Goal: Navigation & Orientation: Find specific page/section

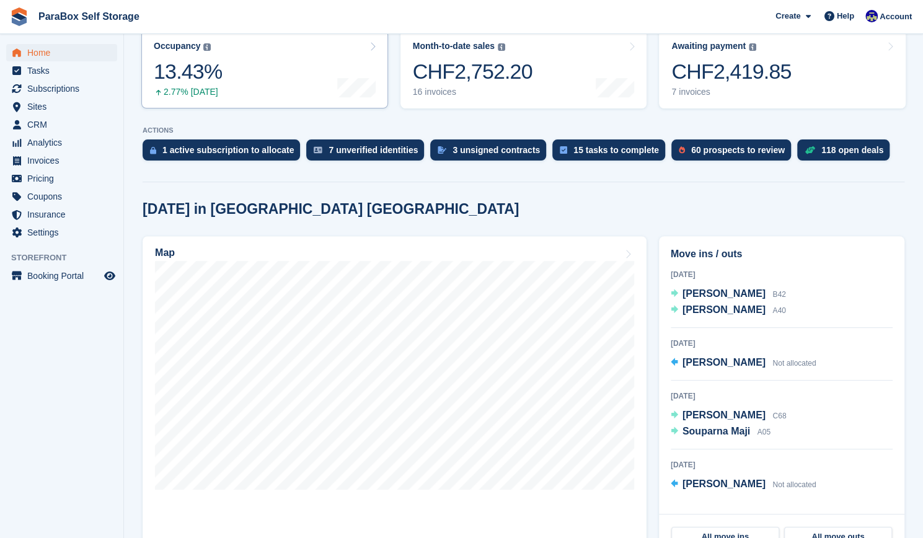
scroll to position [197, 0]
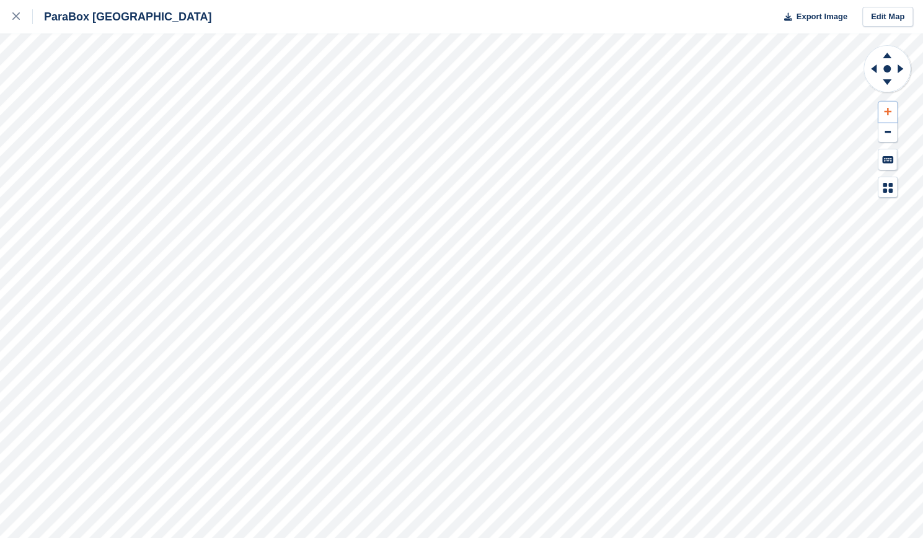
click at [879, 103] on button at bounding box center [888, 112] width 19 height 20
click at [880, 105] on button at bounding box center [888, 112] width 19 height 20
click at [869, 65] on icon at bounding box center [872, 69] width 16 height 32
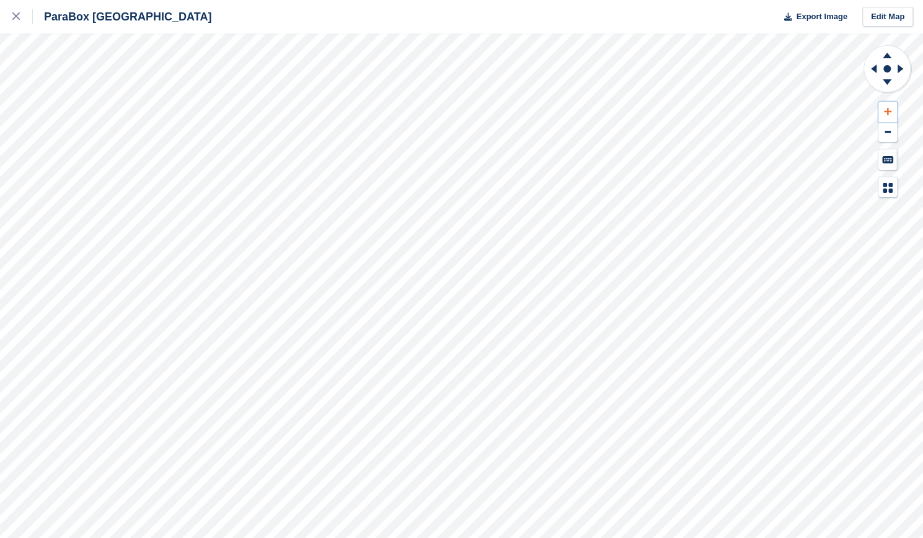
click at [882, 107] on button at bounding box center [888, 112] width 19 height 20
click at [871, 68] on icon at bounding box center [872, 69] width 16 height 32
click at [886, 53] on icon at bounding box center [887, 54] width 32 height 16
click at [884, 109] on icon at bounding box center [887, 111] width 7 height 9
click at [883, 106] on button at bounding box center [888, 112] width 19 height 20
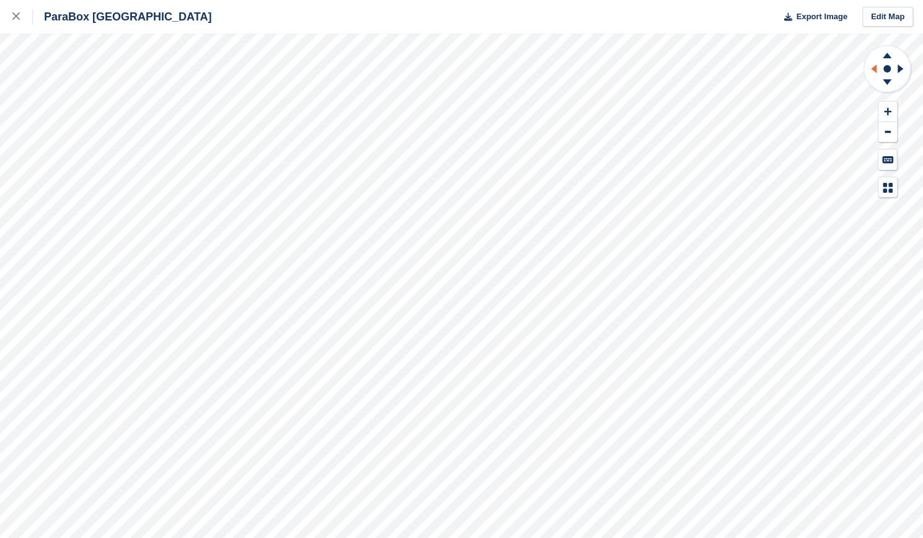
click at [868, 63] on icon at bounding box center [872, 69] width 16 height 32
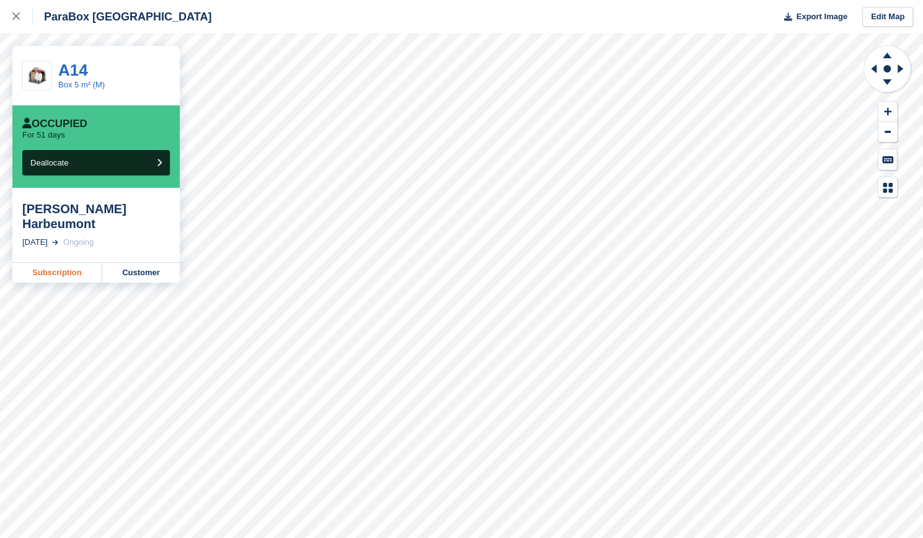
click at [50, 263] on link "Subscription" at bounding box center [57, 273] width 90 height 20
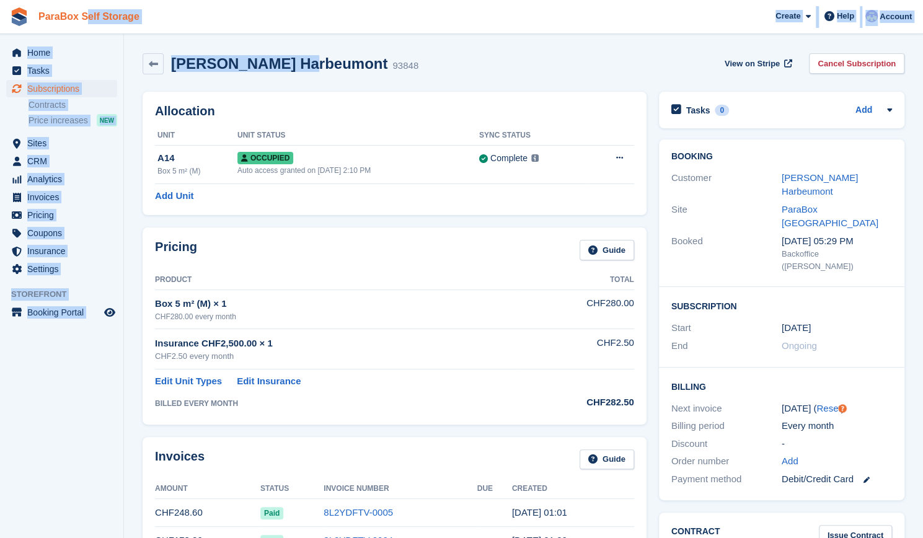
drag, startPoint x: 293, startPoint y: 66, endPoint x: 35, endPoint y: 23, distance: 261.5
click at [200, 67] on h2 "Brice Harbeumont" at bounding box center [279, 63] width 216 height 17
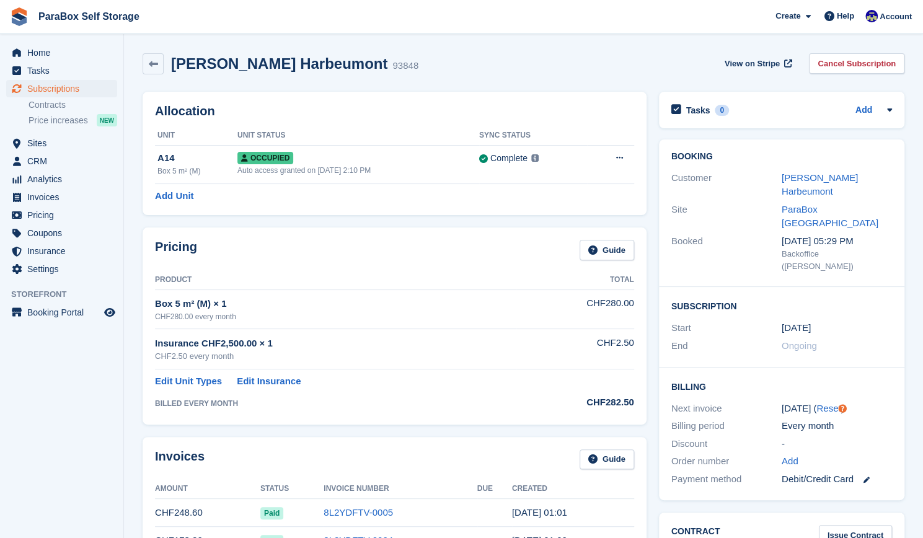
click at [255, 69] on h2 "Brice Harbeumont" at bounding box center [279, 63] width 216 height 17
copy h2 "Harbeumont"
click at [65, 164] on span "CRM" at bounding box center [64, 161] width 74 height 17
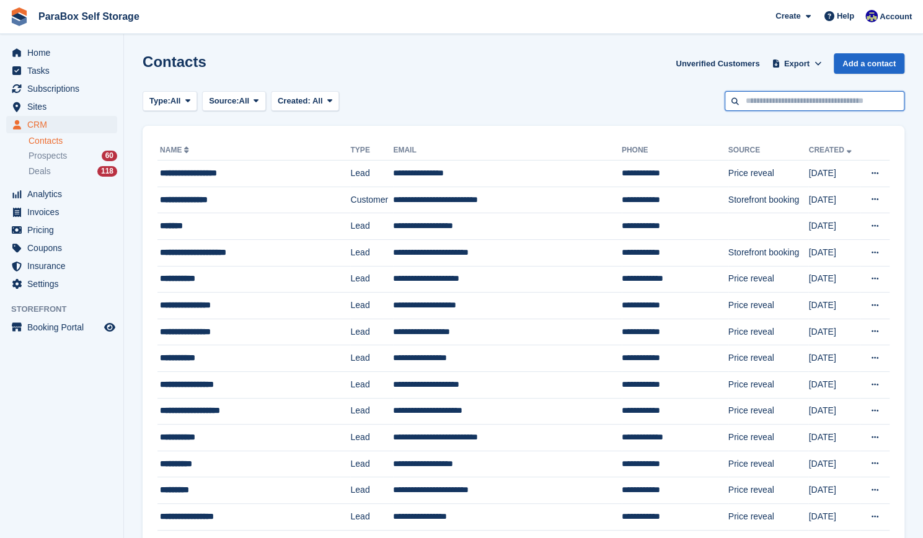
click at [745, 99] on input "text" at bounding box center [815, 101] width 180 height 20
paste input "**********"
type input "**********"
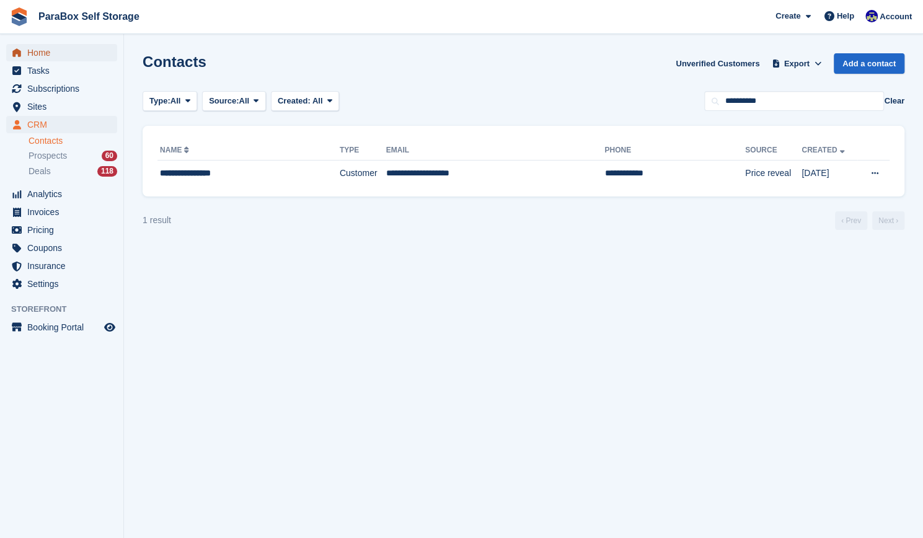
click at [88, 58] on span "Home" at bounding box center [64, 52] width 74 height 17
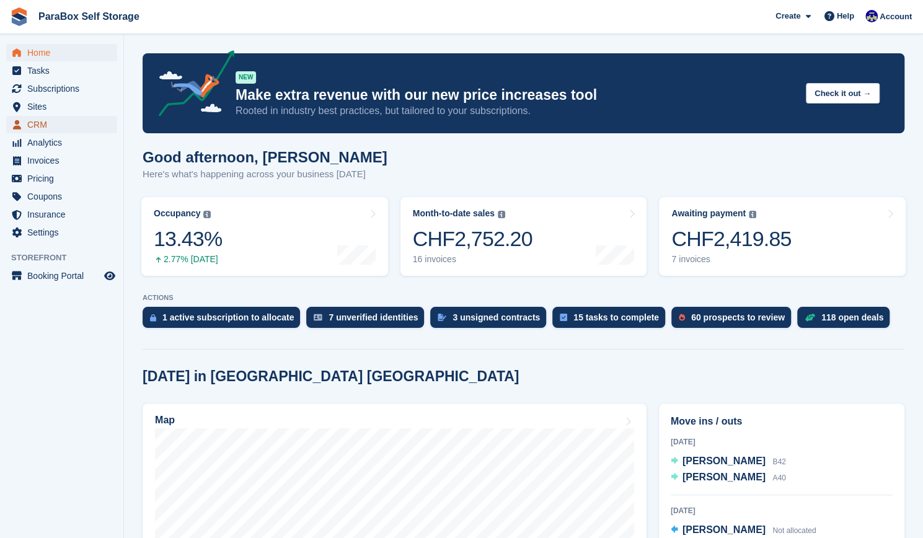
click at [63, 120] on span "CRM" at bounding box center [64, 124] width 74 height 17
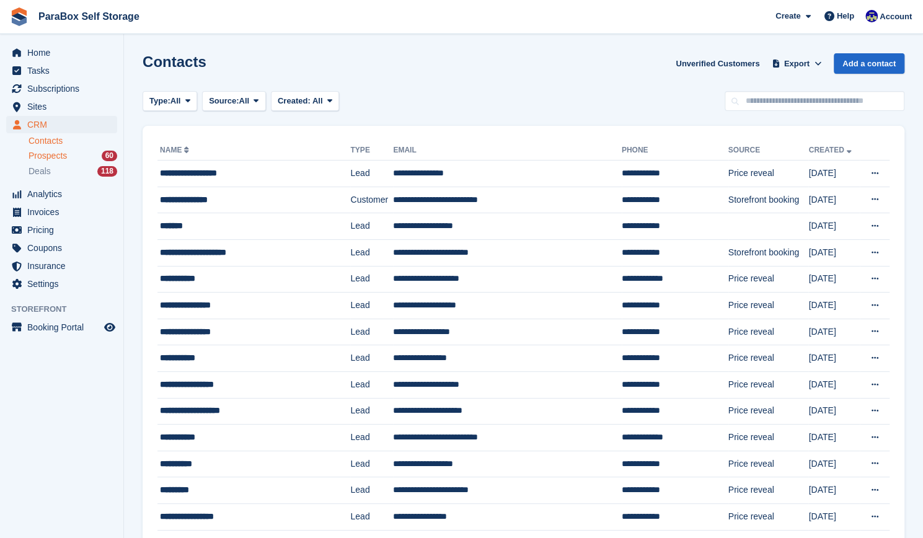
click at [83, 158] on div "Prospects 60" at bounding box center [73, 156] width 89 height 12
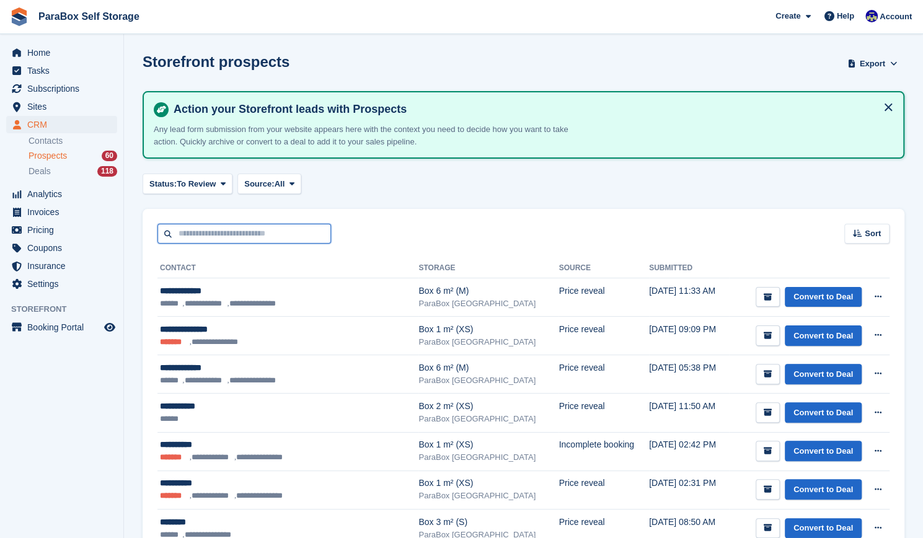
click at [272, 240] on input "text" at bounding box center [244, 234] width 174 height 20
type input "*****"
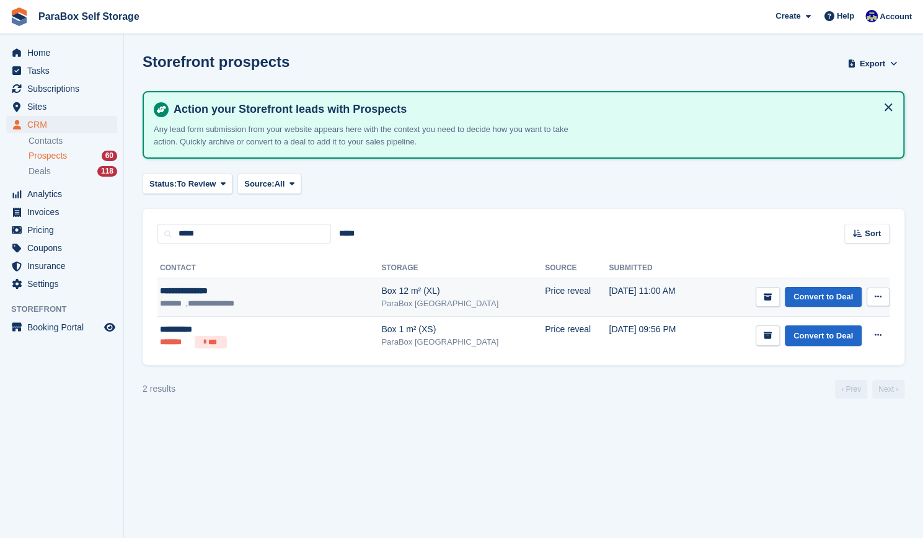
click at [284, 292] on div "**********" at bounding box center [239, 291] width 158 height 13
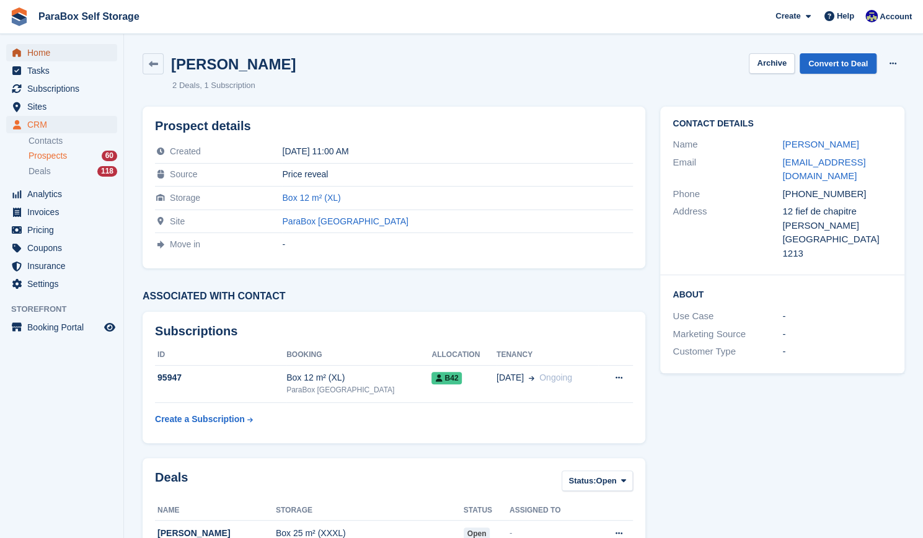
click at [47, 50] on span "Home" at bounding box center [64, 52] width 74 height 17
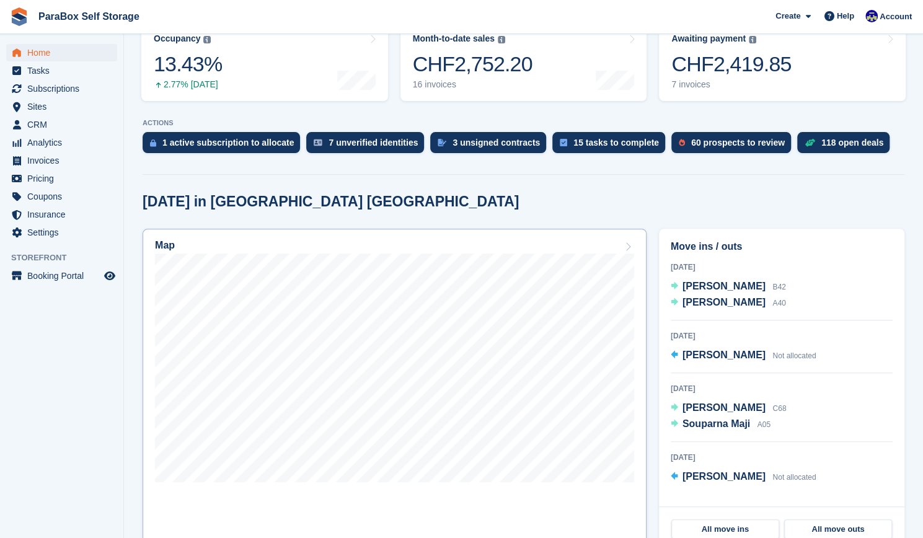
scroll to position [176, 0]
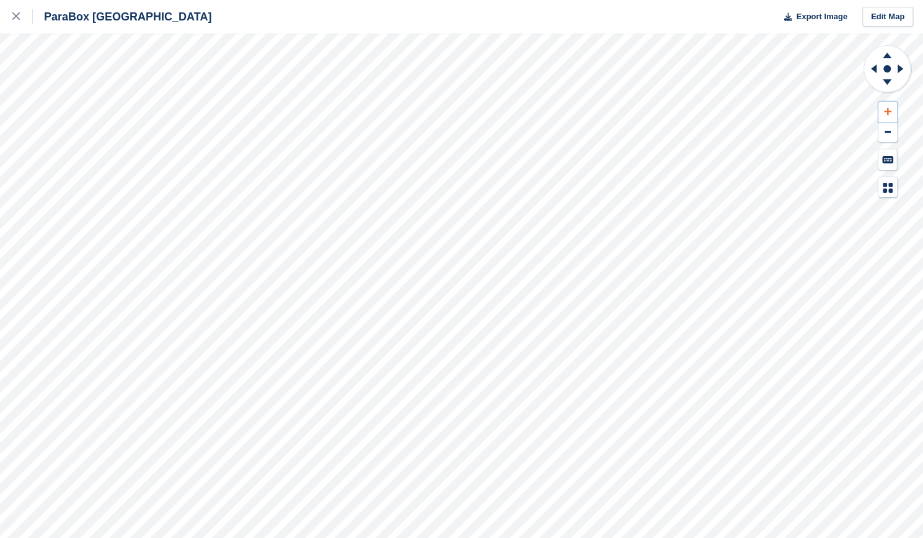
click at [882, 113] on button at bounding box center [888, 112] width 19 height 20
drag, startPoint x: 882, startPoint y: 113, endPoint x: 877, endPoint y: 69, distance: 44.9
click at [877, 69] on div at bounding box center [887, 121] width 49 height 153
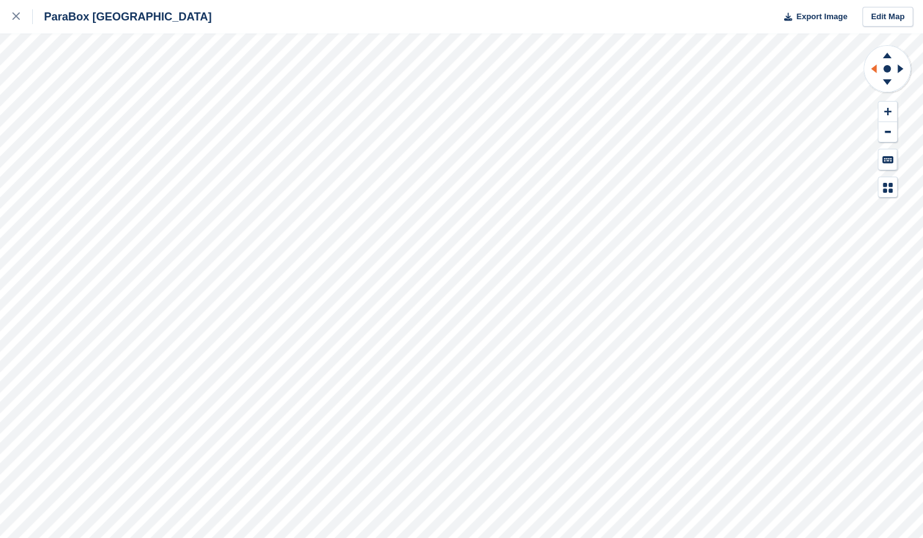
click at [877, 69] on icon at bounding box center [872, 69] width 16 height 32
drag, startPoint x: 877, startPoint y: 69, endPoint x: 887, endPoint y: 60, distance: 13.6
click at [887, 60] on icon at bounding box center [887, 70] width 49 height 50
click at [887, 60] on icon at bounding box center [887, 54] width 32 height 16
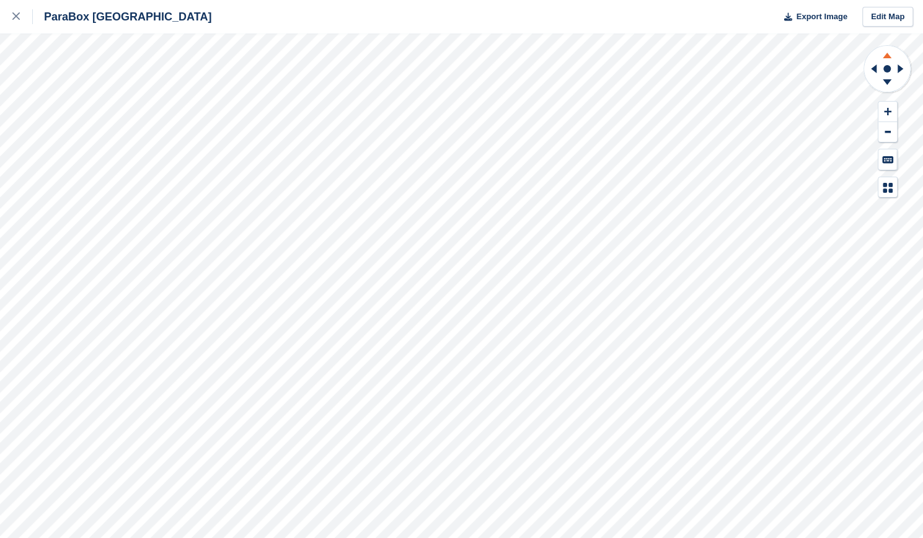
click at [887, 60] on icon at bounding box center [887, 54] width 32 height 16
click at [895, 113] on button at bounding box center [888, 112] width 19 height 20
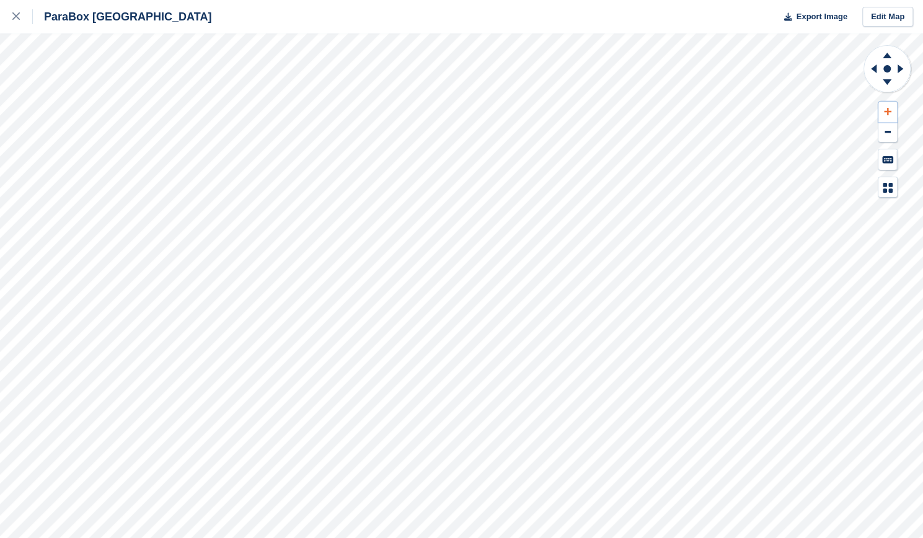
click at [895, 113] on button at bounding box center [888, 112] width 19 height 20
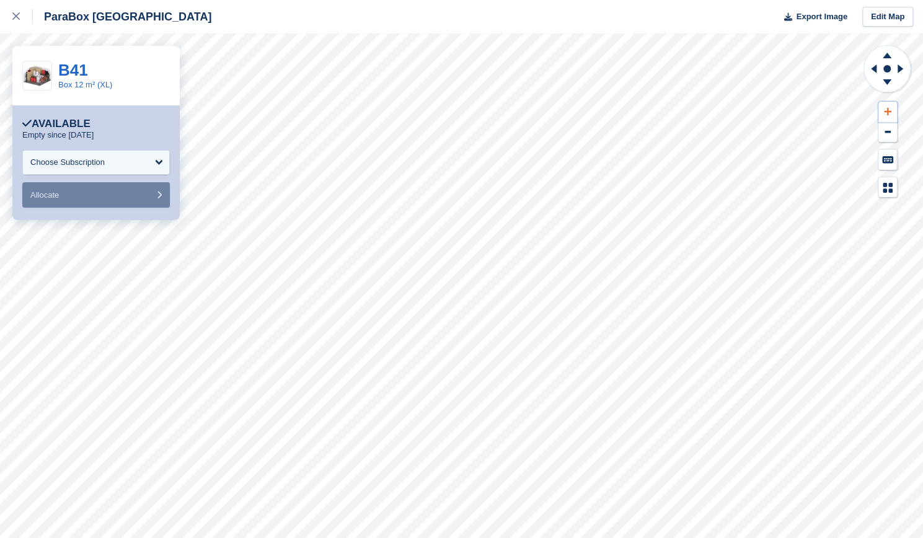
click at [885, 109] on icon at bounding box center [887, 111] width 7 height 9
click at [873, 78] on icon at bounding box center [872, 69] width 16 height 32
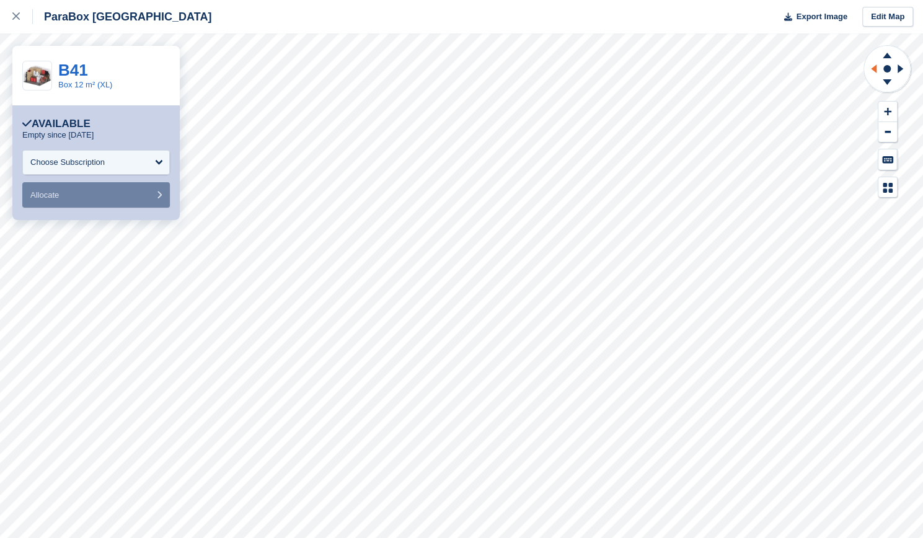
click at [873, 78] on icon at bounding box center [872, 69] width 16 height 32
click at [885, 112] on icon at bounding box center [887, 111] width 7 height 7
click at [873, 73] on icon at bounding box center [872, 69] width 16 height 32
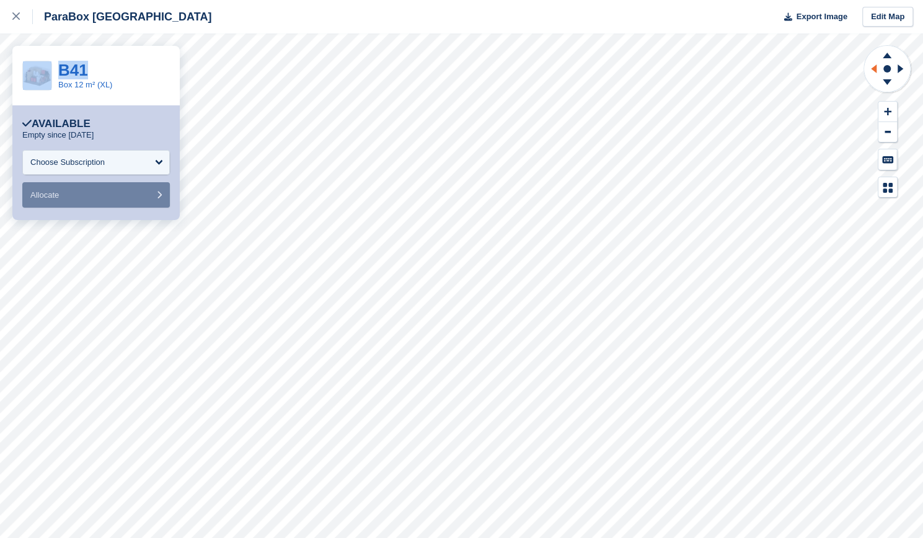
click at [873, 73] on icon at bounding box center [872, 69] width 16 height 32
click at [884, 107] on icon at bounding box center [887, 111] width 7 height 9
click at [874, 71] on icon at bounding box center [874, 68] width 6 height 9
